Goal: Find contact information: Find contact information

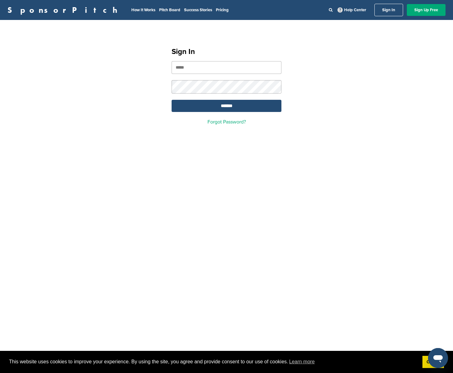
type input "**********"
click at [234, 97] on form "**********" at bounding box center [227, 86] width 110 height 51
click at [229, 111] on input "*******" at bounding box center [227, 106] width 110 height 12
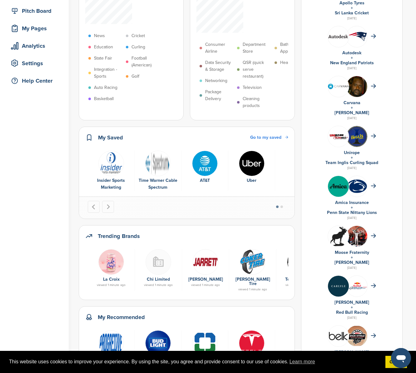
scroll to position [108, 0]
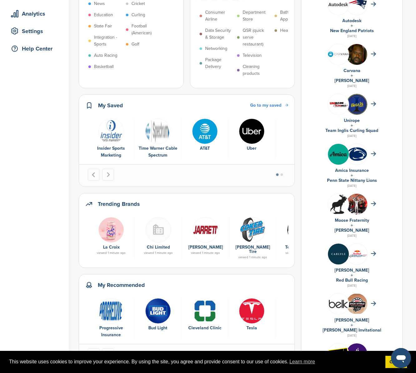
click at [156, 130] on img "2 of 6" at bounding box center [158, 132] width 26 height 26
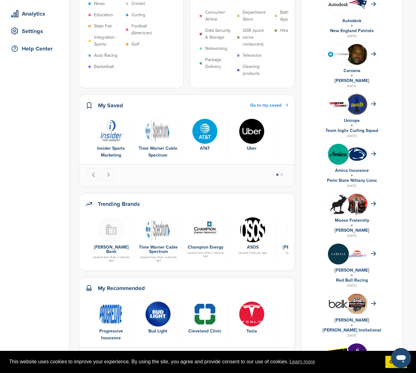
click at [114, 150] on div "Insider Sports Marketing" at bounding box center [111, 152] width 40 height 14
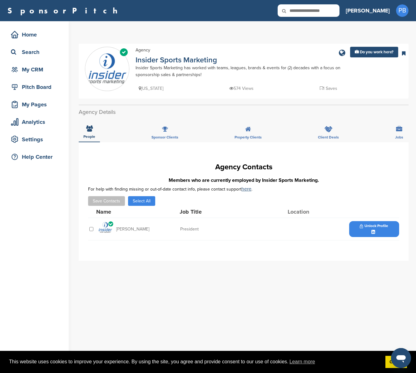
click at [102, 228] on img at bounding box center [105, 228] width 16 height 13
click at [376, 230] on div at bounding box center [373, 232] width 5 height 5
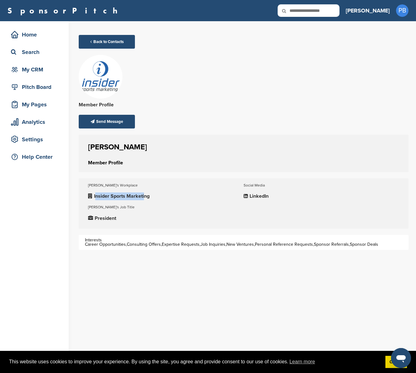
drag, startPoint x: 96, startPoint y: 194, endPoint x: 144, endPoint y: 197, distance: 48.2
click at [144, 197] on p "Insider Sports Marketing" at bounding box center [165, 197] width 155 height 8
click at [258, 197] on p "LinkedIn" at bounding box center [320, 197] width 155 height 8
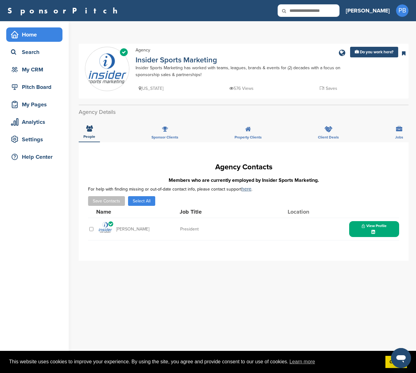
click at [28, 33] on div "Home" at bounding box center [35, 34] width 53 height 11
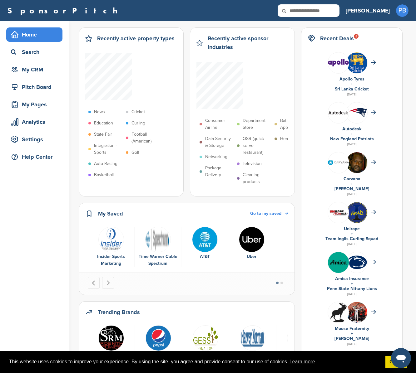
scroll to position [98, 0]
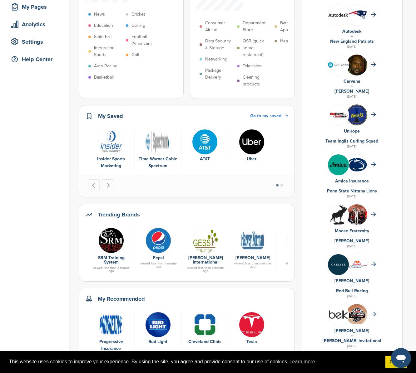
click at [157, 244] on img at bounding box center [158, 241] width 26 height 26
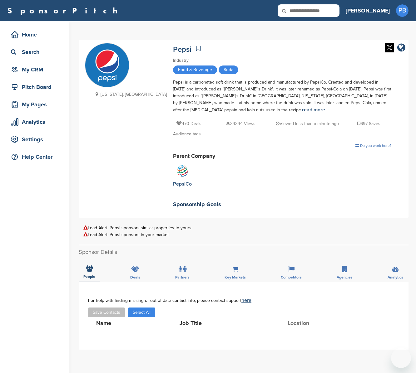
click at [157, 267] on div "People Deals Partners Key Markets Competitors Agencies Analytics" at bounding box center [244, 270] width 330 height 23
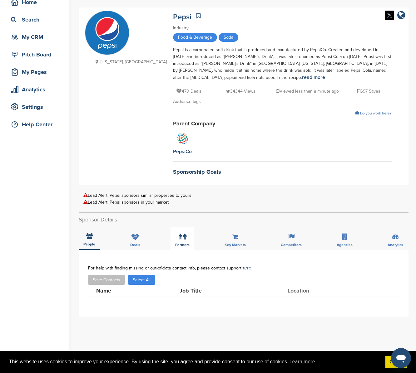
scroll to position [37, 0]
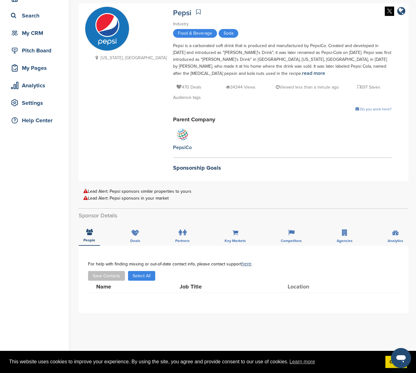
click at [174, 191] on div "Lead Alert: Pepsi sponsors similar properties to yours" at bounding box center [243, 191] width 320 height 5
click at [145, 275] on button "Select All" at bounding box center [141, 276] width 27 height 10
click at [180, 233] on icon at bounding box center [180, 233] width 3 height 6
click at [230, 232] on div "Key Markets" at bounding box center [235, 234] width 31 height 23
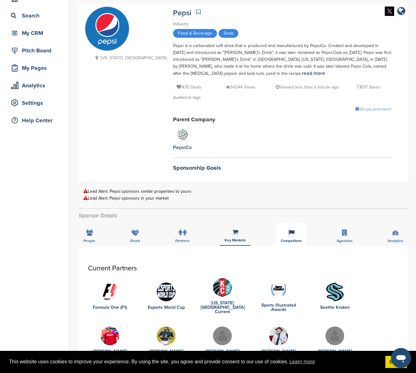
click at [296, 234] on div "Competitors" at bounding box center [291, 234] width 30 height 23
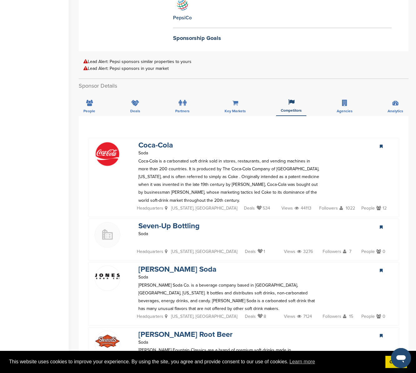
scroll to position [163, 0]
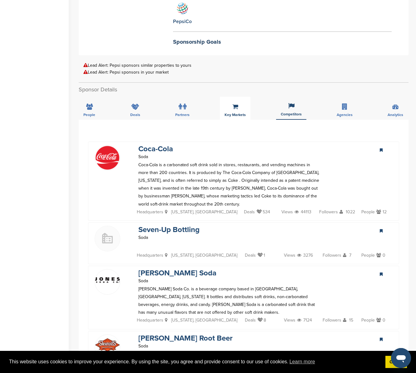
click at [240, 113] on span "Key Markets" at bounding box center [234, 115] width 21 height 4
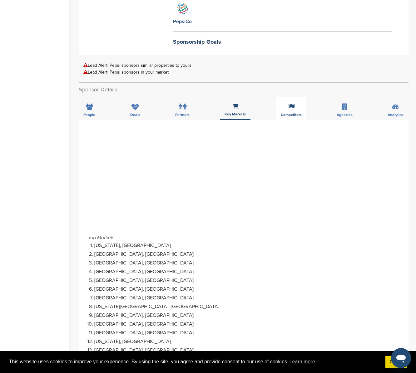
click at [288, 110] on div "Competitors" at bounding box center [291, 108] width 30 height 23
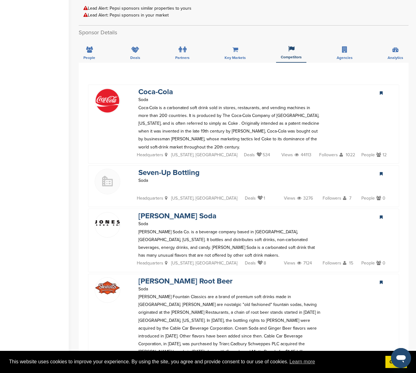
scroll to position [155, 0]
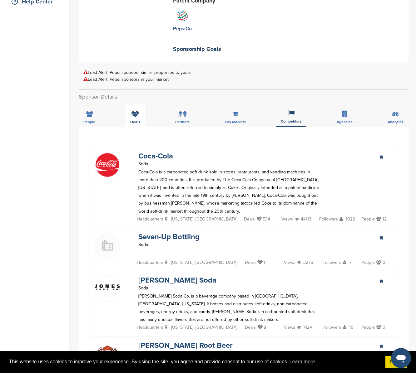
click at [132, 116] on div "Deals" at bounding box center [134, 115] width 19 height 23
click at [82, 116] on div "People" at bounding box center [89, 115] width 21 height 23
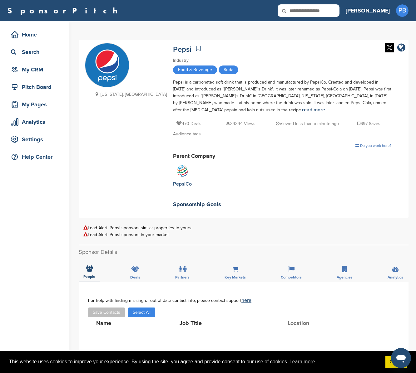
scroll to position [4, 0]
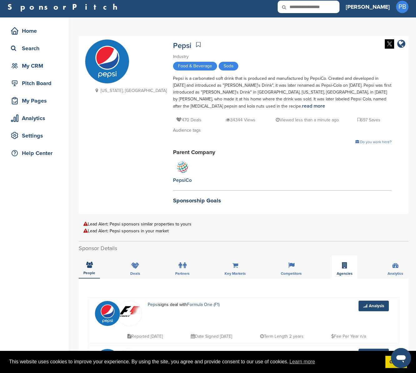
click at [351, 263] on div "Agencies" at bounding box center [344, 267] width 25 height 23
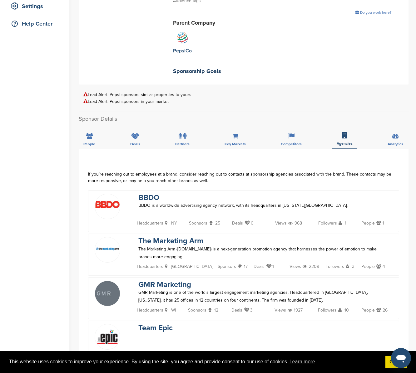
scroll to position [0, 0]
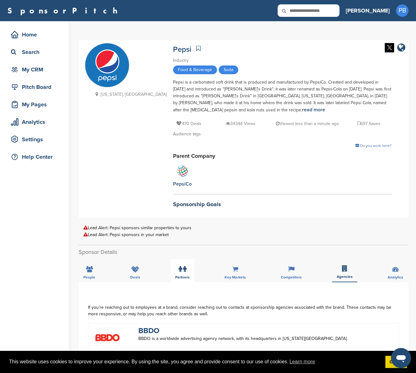
click at [180, 272] on icon at bounding box center [180, 269] width 3 height 6
click at [91, 276] on span "People" at bounding box center [89, 278] width 12 height 4
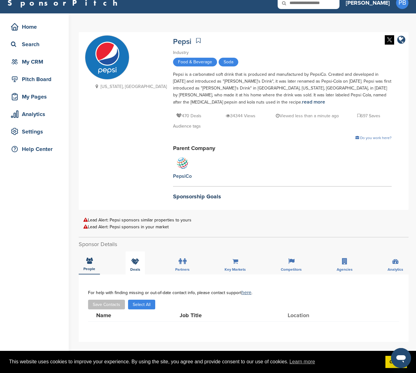
click at [141, 269] on div "Deals" at bounding box center [134, 263] width 19 height 23
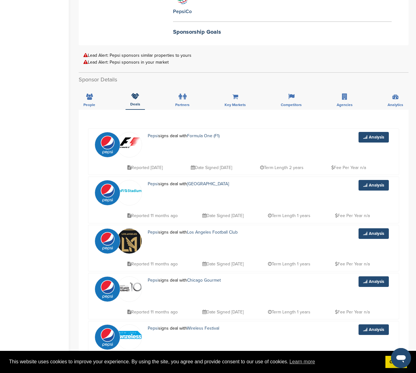
scroll to position [8, 0]
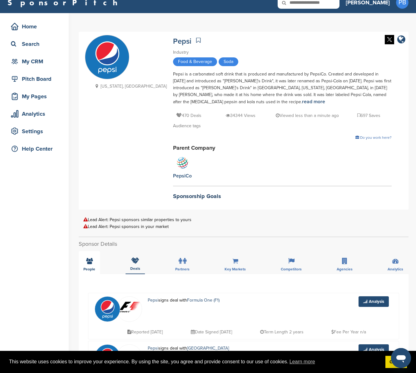
click at [85, 268] on span "People" at bounding box center [89, 270] width 12 height 4
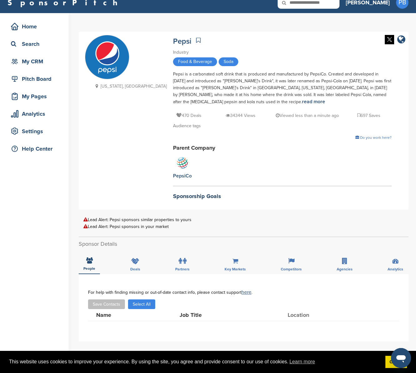
scroll to position [176, 0]
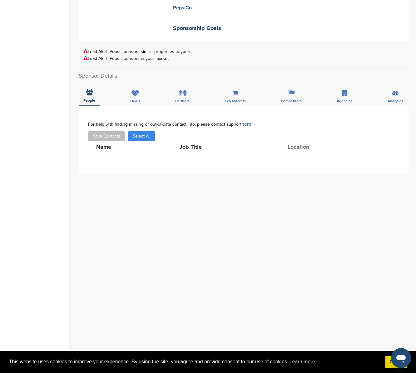
click at [250, 122] on div "For help with finding missing or out-of-date contact info, please contact suppo…" at bounding box center [243, 124] width 311 height 5
click at [246, 124] on link "here" at bounding box center [246, 124] width 10 height 6
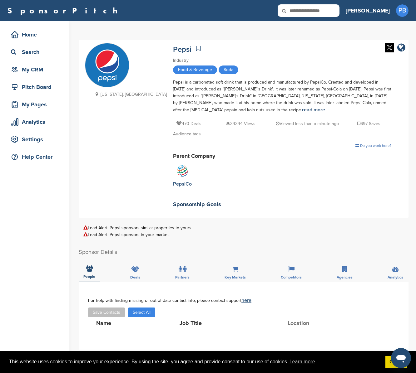
click at [253, 177] on div "Parent Company PepsiCo" at bounding box center [282, 170] width 219 height 36
click at [49, 35] on div "Home" at bounding box center [35, 34] width 53 height 11
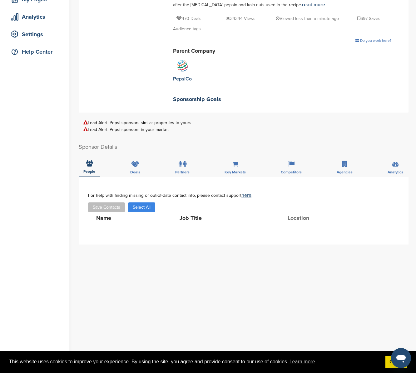
scroll to position [137, 0]
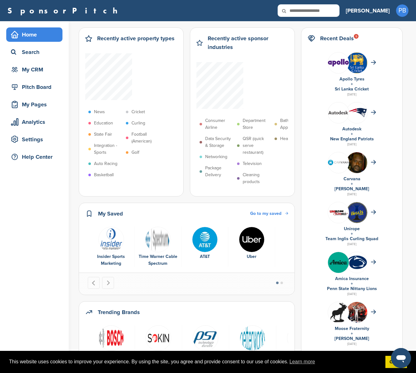
click at [334, 14] on input "text" at bounding box center [309, 10] width 62 height 12
type input "*****"
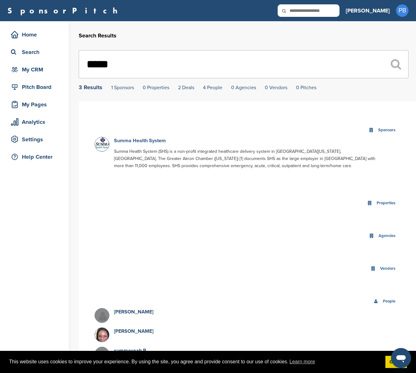
click at [131, 141] on link "Summa Health System" at bounding box center [140, 141] width 52 height 6
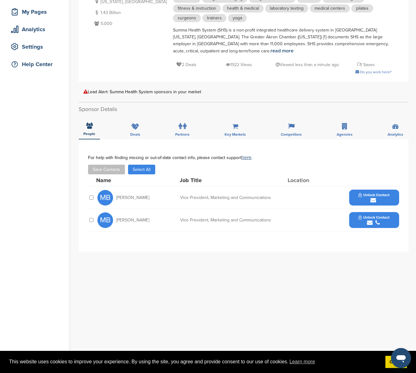
scroll to position [125, 0]
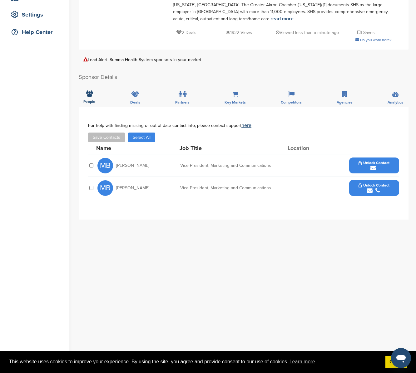
click at [380, 165] on div "submit" at bounding box center [373, 168] width 31 height 6
click at [371, 170] on icon "submit" at bounding box center [373, 168] width 6 height 6
click at [373, 167] on icon "submit" at bounding box center [373, 168] width 6 height 6
click at [131, 165] on span "Michelle Bisso" at bounding box center [132, 166] width 33 height 4
click at [356, 182] on div "bissonm@summahealth.org" at bounding box center [362, 184] width 58 height 9
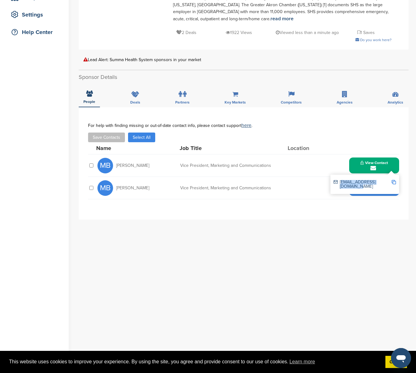
drag, startPoint x: 339, startPoint y: 182, endPoint x: 391, endPoint y: 182, distance: 52.4
click at [391, 182] on div "bissonm@summahealth.org" at bounding box center [364, 184] width 62 height 13
click at [393, 182] on img at bounding box center [393, 182] width 4 height 4
copy div "bissonm@summahealth.org"
click at [137, 99] on div "Deals" at bounding box center [134, 95] width 19 height 23
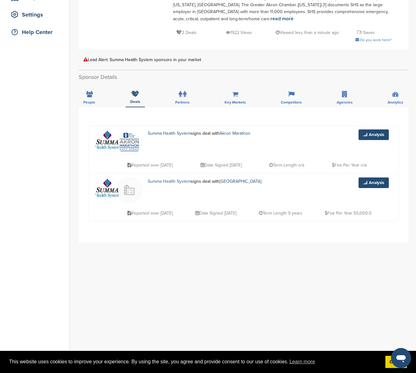
click at [161, 183] on link "Summa Health System" at bounding box center [169, 181] width 43 height 5
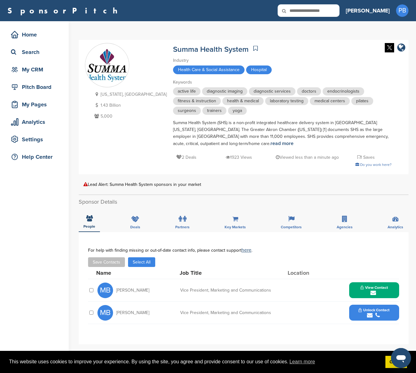
drag, startPoint x: 101, startPoint y: 105, endPoint x: 121, endPoint y: 108, distance: 20.8
click at [121, 108] on p "1.43 Billion" at bounding box center [130, 105] width 74 height 8
drag, startPoint x: 120, startPoint y: 112, endPoint x: 110, endPoint y: 117, distance: 10.5
click at [110, 117] on div "[US_STATE], [GEOGRAPHIC_DATA] 1.43 Billion 5,000" at bounding box center [130, 106] width 74 height 30
click at [116, 116] on p "5,000" at bounding box center [130, 116] width 74 height 8
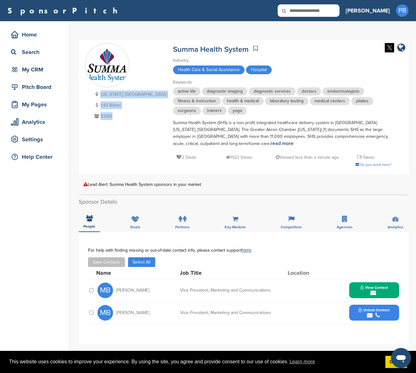
drag, startPoint x: 116, startPoint y: 116, endPoint x: 95, endPoint y: 90, distance: 34.6
click at [95, 90] on div "[US_STATE], [GEOGRAPHIC_DATA] 1.43 Billion 5,000" at bounding box center [126, 107] width 82 height 128
drag, startPoint x: 117, startPoint y: 290, endPoint x: 149, endPoint y: 290, distance: 32.2
click at [149, 290] on div "MB [PERSON_NAME]" at bounding box center [131, 291] width 69 height 16
drag, startPoint x: 193, startPoint y: 156, endPoint x: 216, endPoint y: 159, distance: 23.3
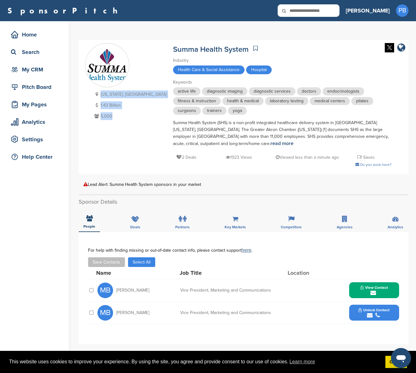
click at [226, 159] on div "1923 Views" at bounding box center [241, 158] width 31 height 8
click at [215, 162] on div "Do you work here?" at bounding box center [282, 164] width 219 height 7
click at [391, 47] on img at bounding box center [389, 47] width 9 height 9
click at [371, 291] on icon "submit" at bounding box center [373, 293] width 6 height 6
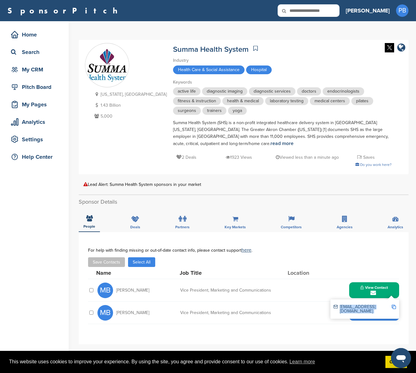
drag, startPoint x: 340, startPoint y: 307, endPoint x: 392, endPoint y: 307, distance: 52.4
click at [392, 307] on div "[EMAIL_ADDRESS][DOMAIN_NAME]" at bounding box center [364, 309] width 62 height 13
click at [393, 307] on img at bounding box center [393, 307] width 4 height 4
copy div "[EMAIL_ADDRESS][DOMAIN_NAME]"
